Goal: Find specific page/section: Find specific page/section

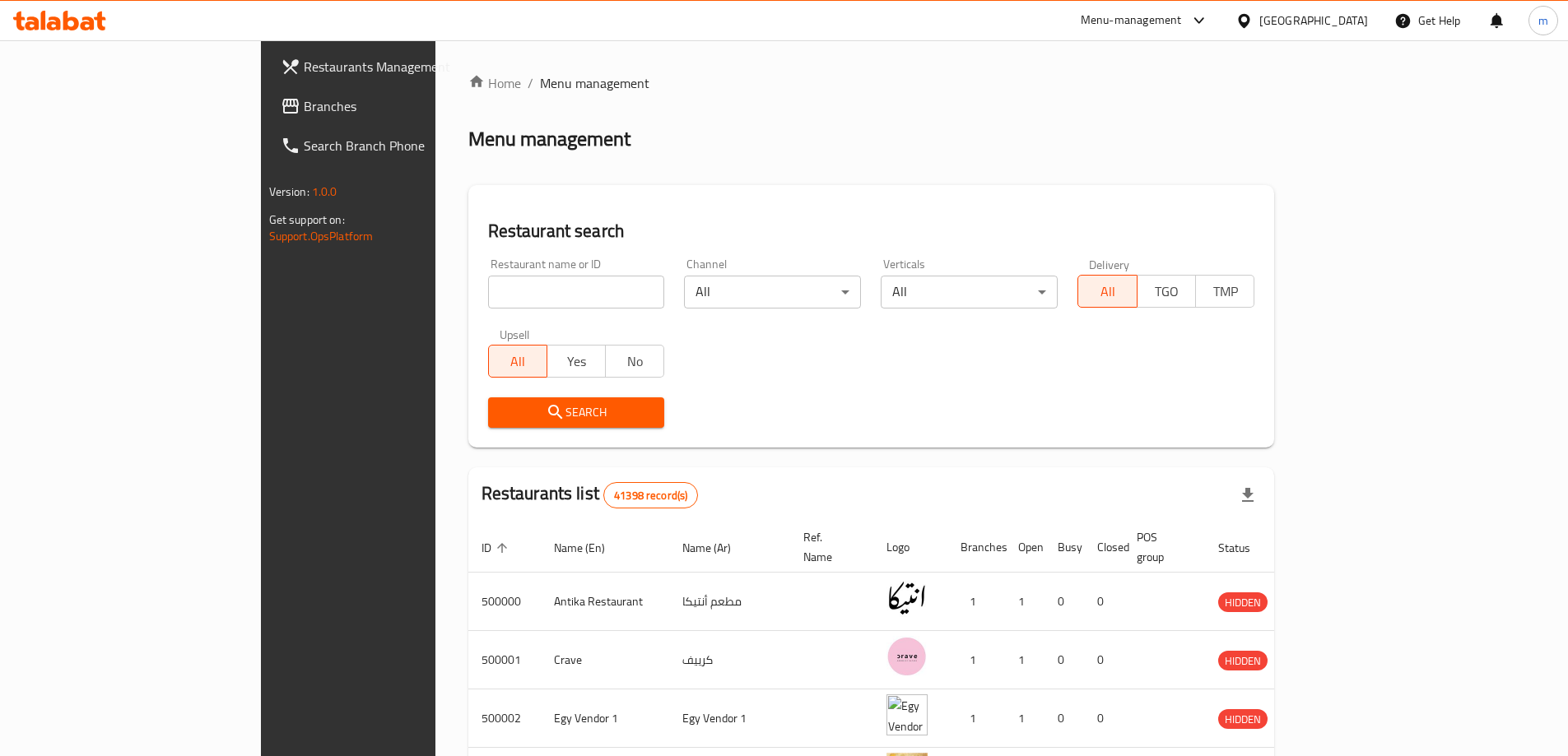
click at [304, 110] on span "Branches" at bounding box center [406, 105] width 206 height 19
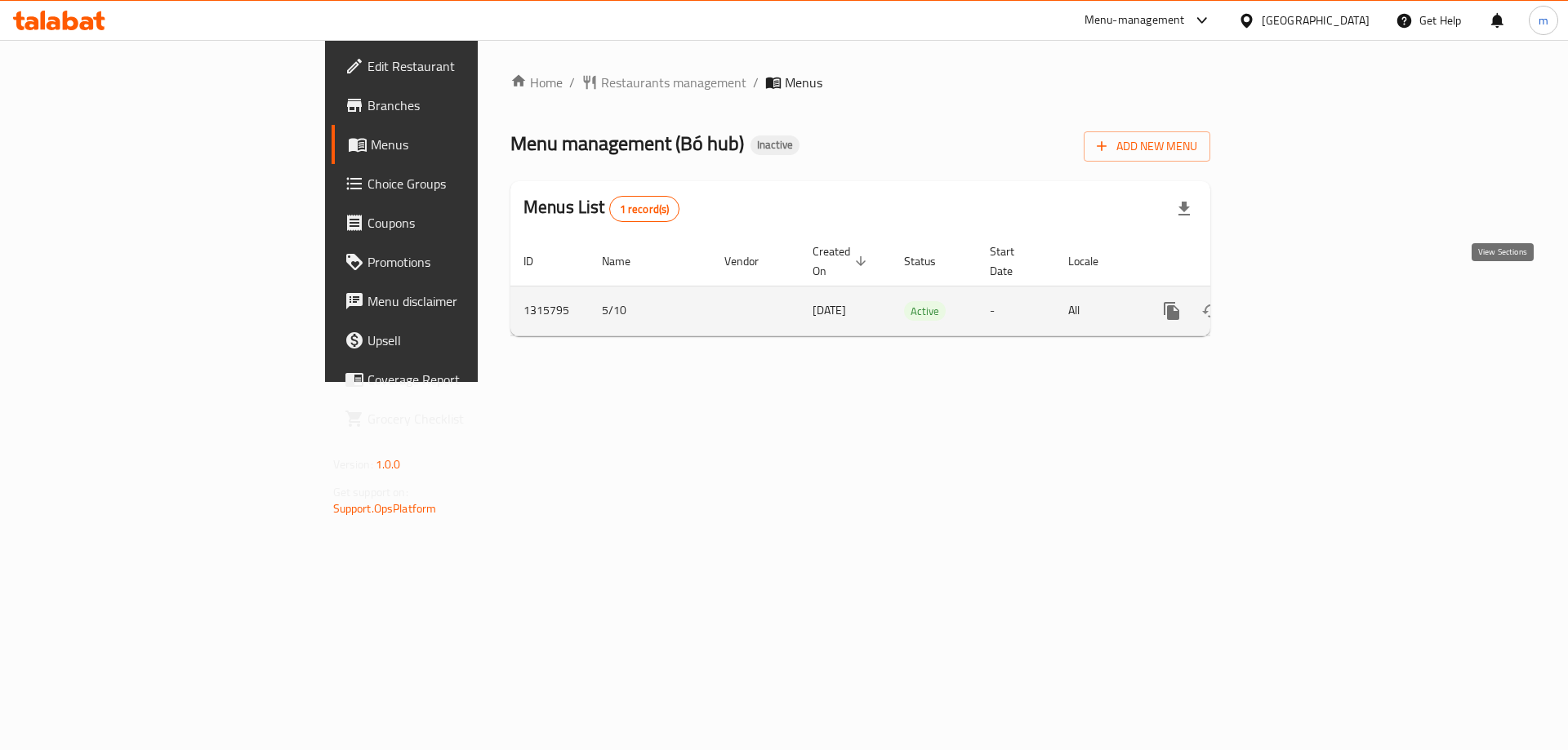
click at [1309, 291] on link "enhanced table" at bounding box center [1289, 310] width 39 height 39
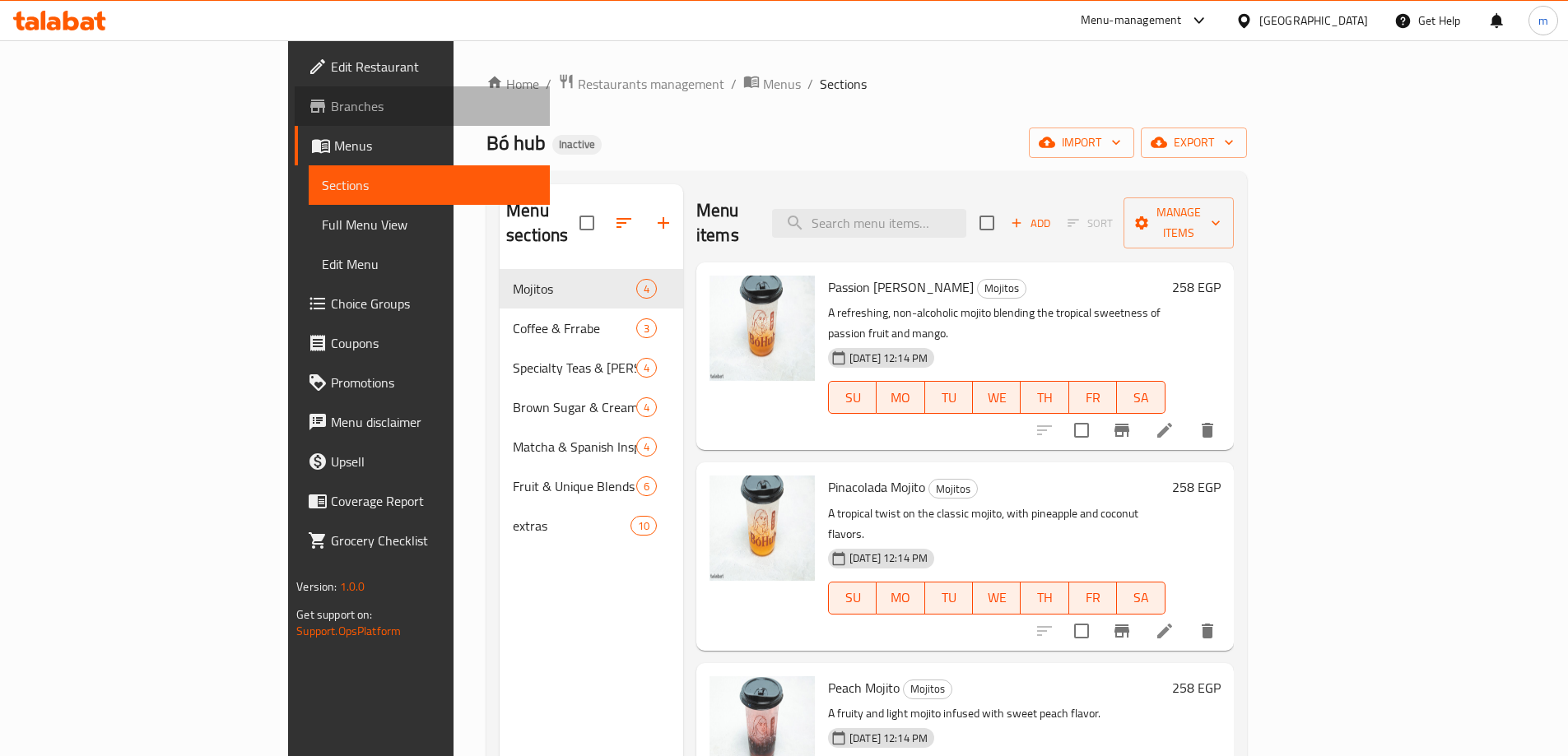
click at [331, 99] on span "Branches" at bounding box center [433, 105] width 206 height 19
